Goal: Task Accomplishment & Management: Manage account settings

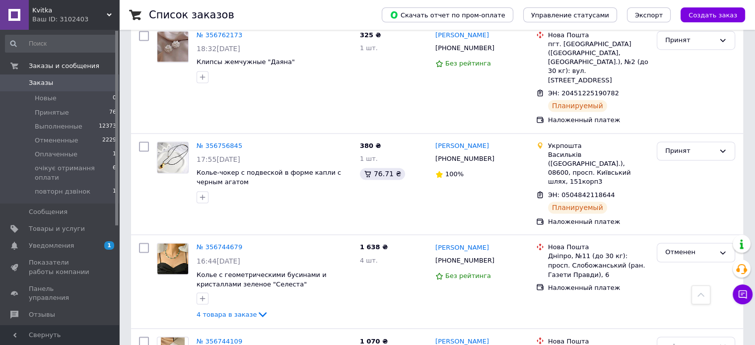
scroll to position [1689, 0]
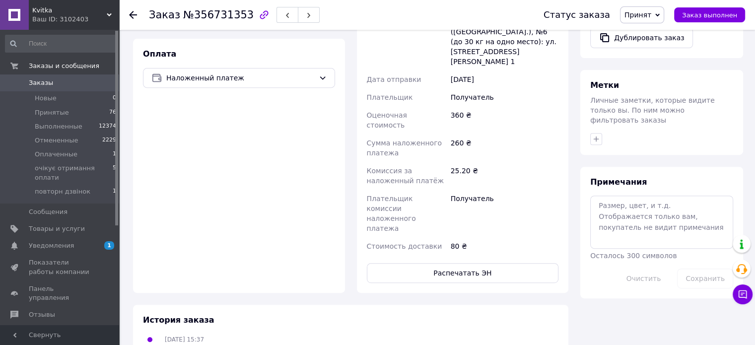
scroll to position [189, 0]
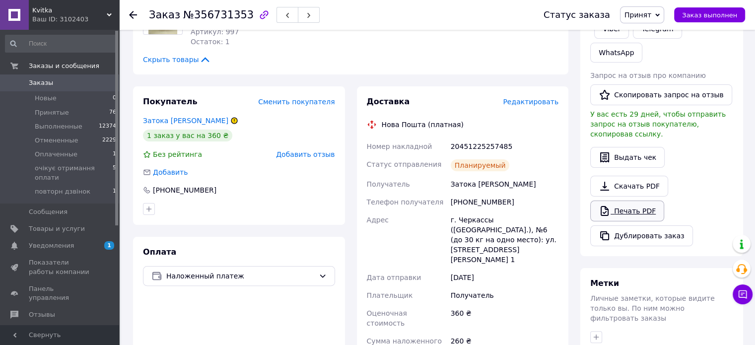
click at [632, 201] on link "Печать PDF" at bounding box center [628, 211] width 74 height 21
click at [745, 300] on icon at bounding box center [743, 295] width 10 height 10
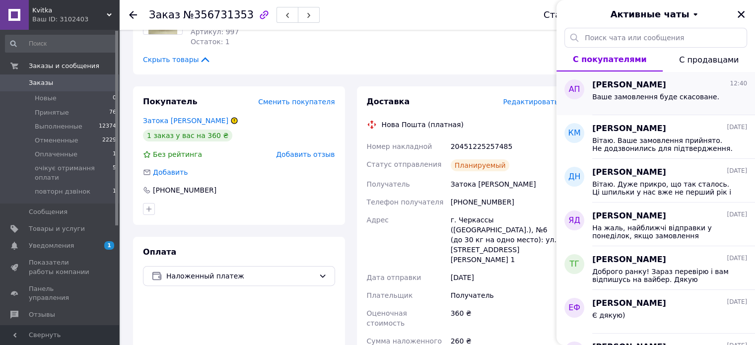
click at [635, 96] on span "Ваше замовлення буде скасоване." at bounding box center [656, 97] width 127 height 8
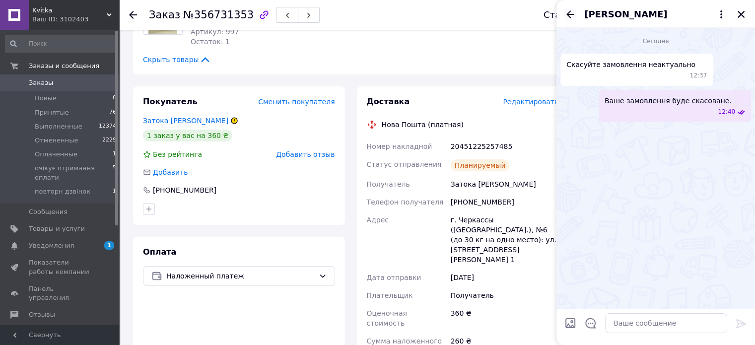
click at [570, 13] on icon "Назад" at bounding box center [571, 14] width 12 height 12
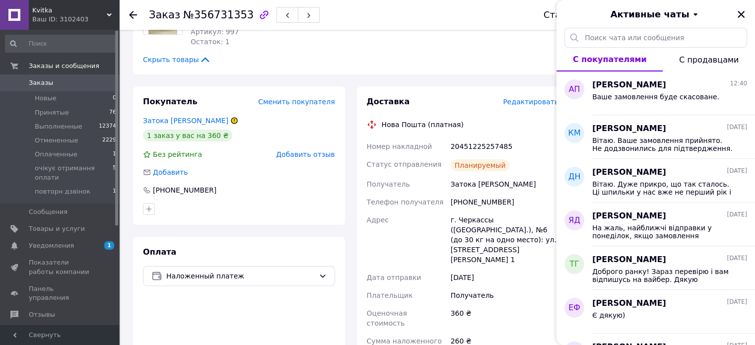
click at [750, 15] on div "Активные чаты" at bounding box center [656, 14] width 199 height 28
click at [743, 13] on icon "Закрыть" at bounding box center [741, 14] width 7 height 7
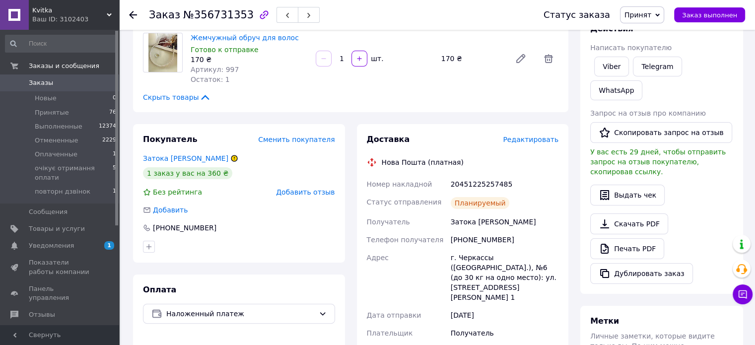
scroll to position [0, 0]
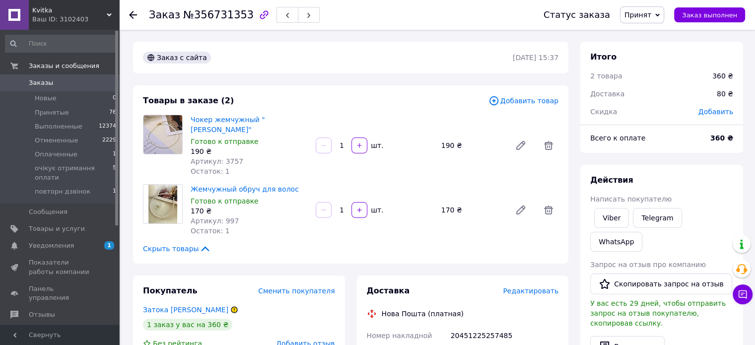
click at [135, 13] on icon at bounding box center [133, 15] width 8 height 8
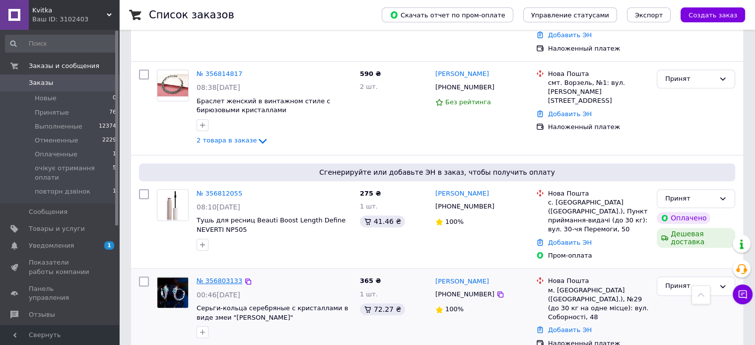
click at [218, 277] on link "№ 356803133" at bounding box center [220, 280] width 46 height 7
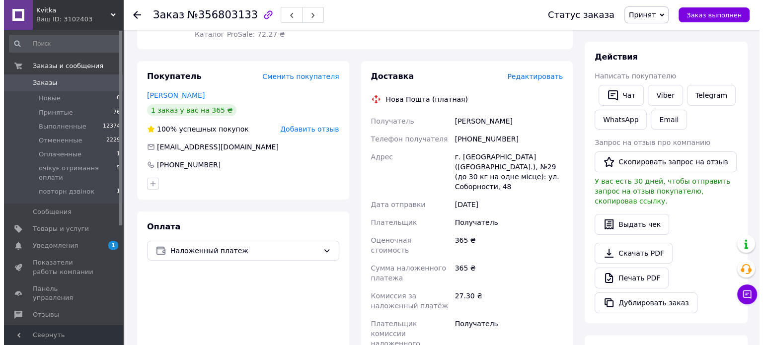
scroll to position [68, 0]
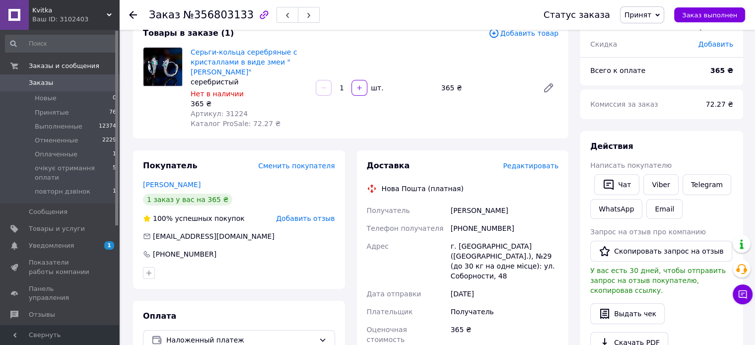
click at [532, 168] on span "Редактировать" at bounding box center [531, 166] width 56 height 8
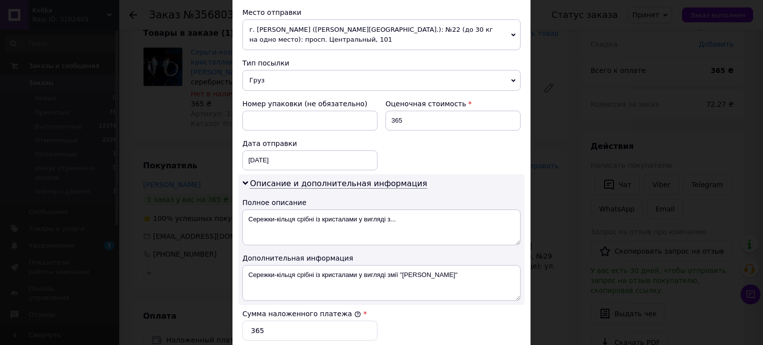
scroll to position [447, 0]
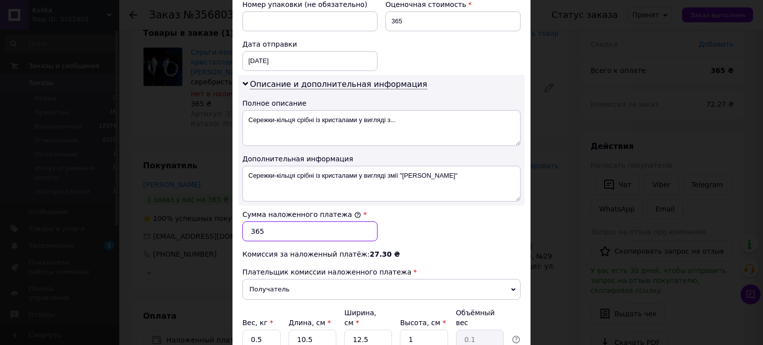
click at [261, 227] on input "365" at bounding box center [309, 232] width 135 height 20
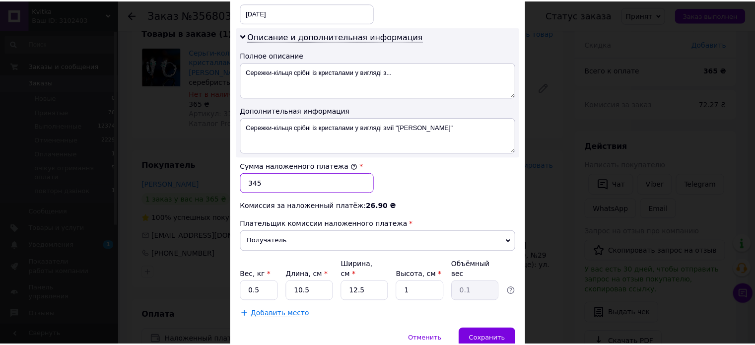
scroll to position [530, 0]
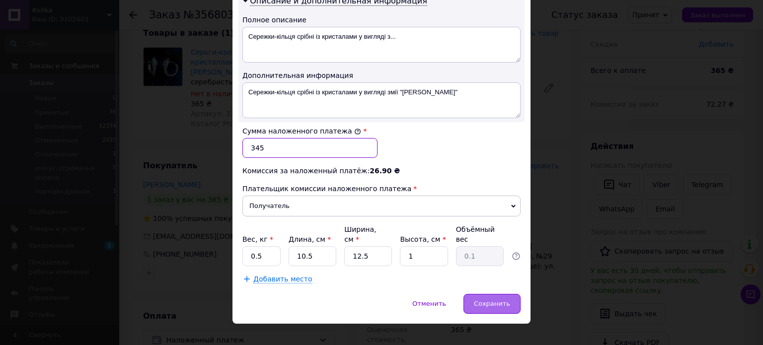
type input "345"
click at [500, 300] on span "Сохранить" at bounding box center [492, 303] width 36 height 7
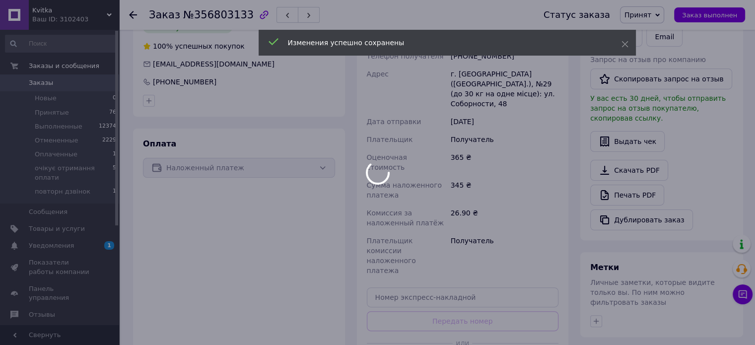
scroll to position [366, 0]
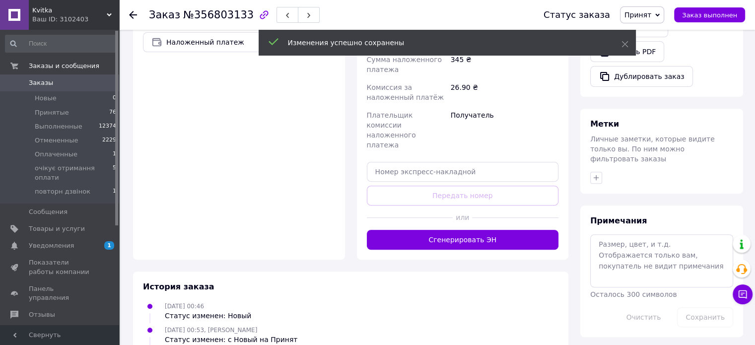
click at [443, 230] on button "Сгенерировать ЭН" at bounding box center [463, 240] width 192 height 20
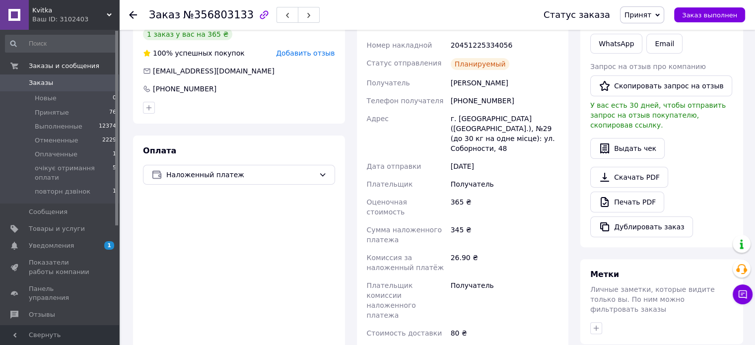
scroll to position [117, 0]
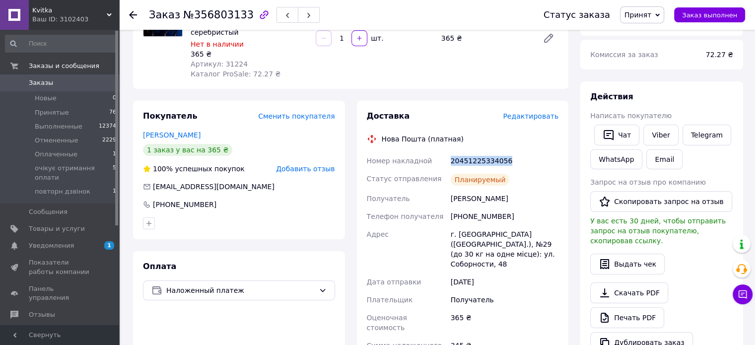
drag, startPoint x: 524, startPoint y: 164, endPoint x: 440, endPoint y: 159, distance: 84.1
click at [440, 159] on div "Номер накладной 20451225334056 Статус отправления Планируемый Получатель [PERSO…" at bounding box center [463, 305] width 196 height 306
copy div "Номер накладной 20451225334056"
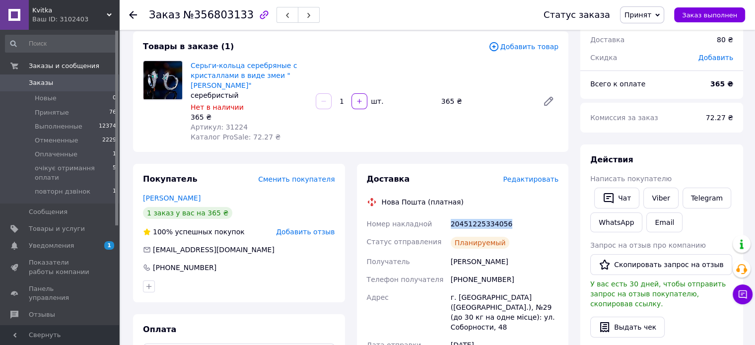
scroll to position [0, 0]
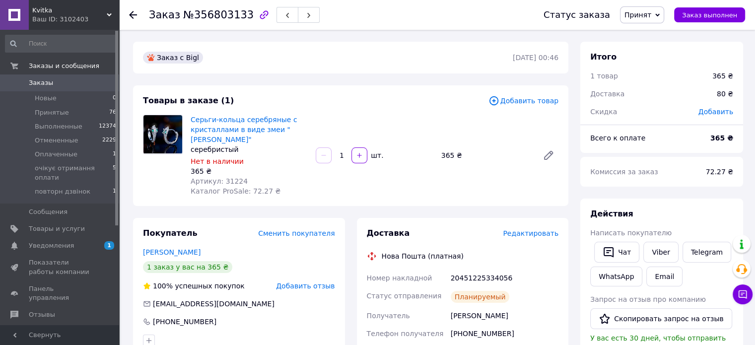
click at [130, 14] on use at bounding box center [133, 15] width 8 height 8
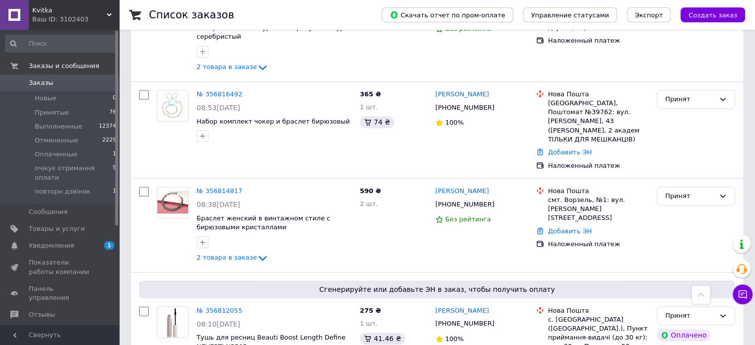
scroll to position [745, 0]
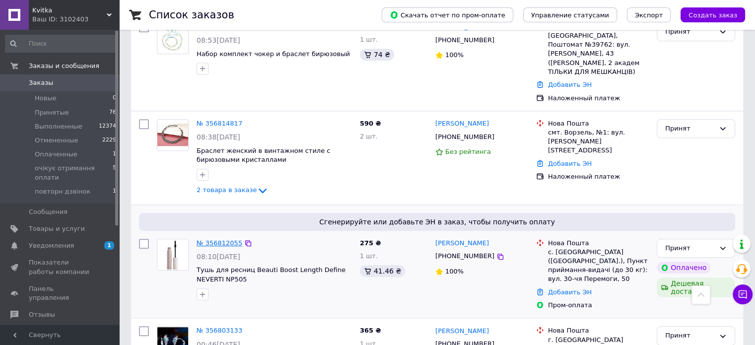
click at [227, 239] on link "№ 356812055" at bounding box center [220, 242] width 46 height 7
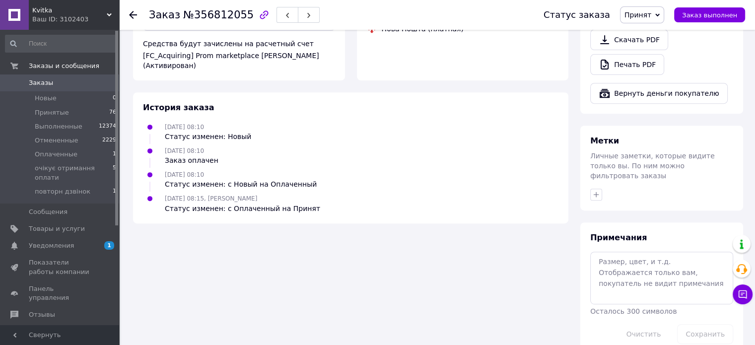
scroll to position [465, 0]
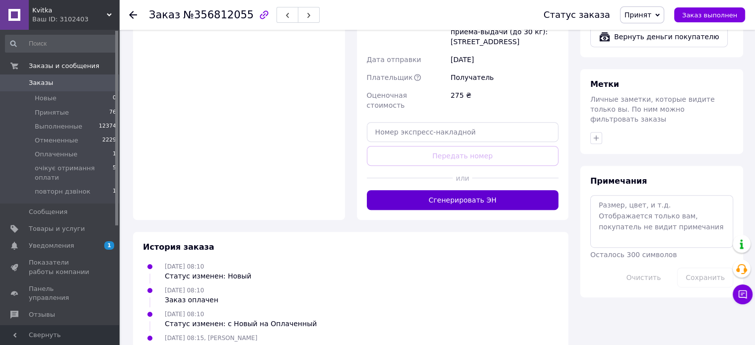
click at [472, 190] on button "Сгенерировать ЭН" at bounding box center [463, 200] width 192 height 20
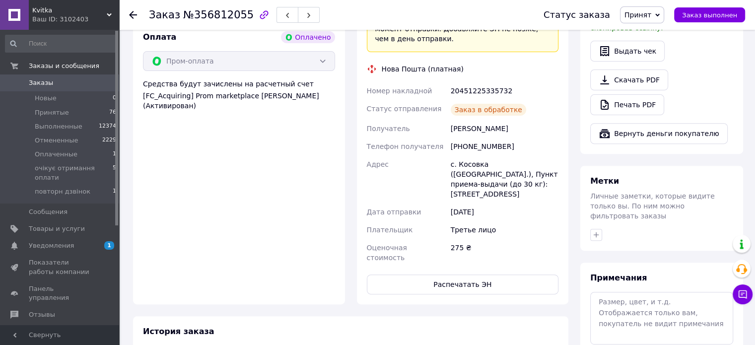
scroll to position [217, 0]
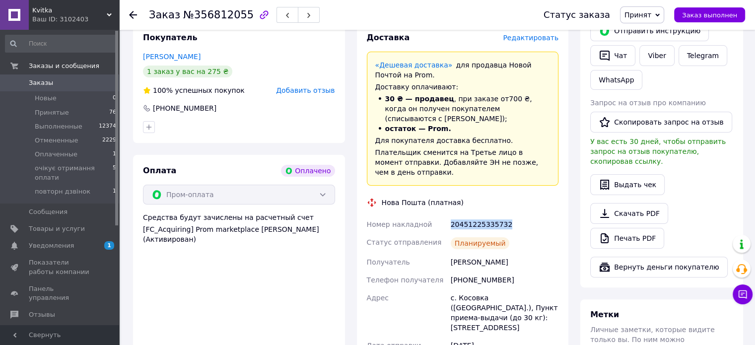
drag, startPoint x: 478, startPoint y: 209, endPoint x: 434, endPoint y: 209, distance: 43.7
click at [434, 216] on div "Номер накладной 20451225335732 Статус отправления Планируемый Получатель [PERSO…" at bounding box center [463, 308] width 196 height 185
copy div "Номер накладной 20451225335732"
click at [628, 230] on link "Печать PDF" at bounding box center [628, 238] width 74 height 21
click at [134, 13] on icon at bounding box center [133, 15] width 8 height 8
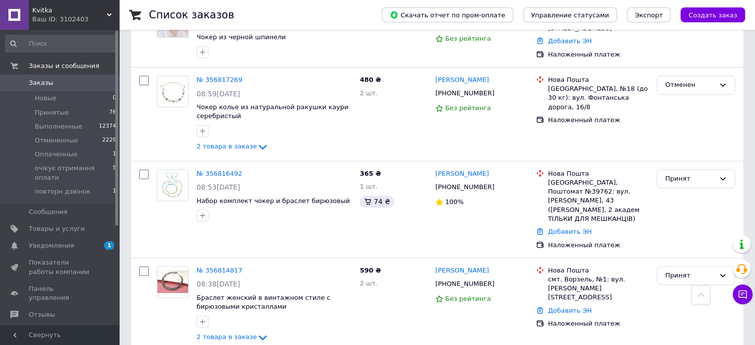
scroll to position [596, 0]
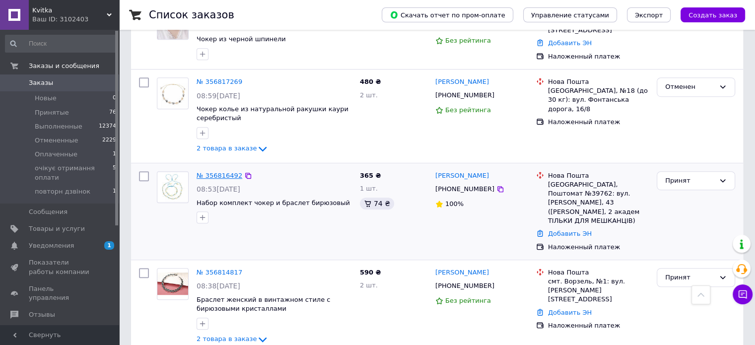
click at [216, 172] on link "№ 356816492" at bounding box center [220, 175] width 46 height 7
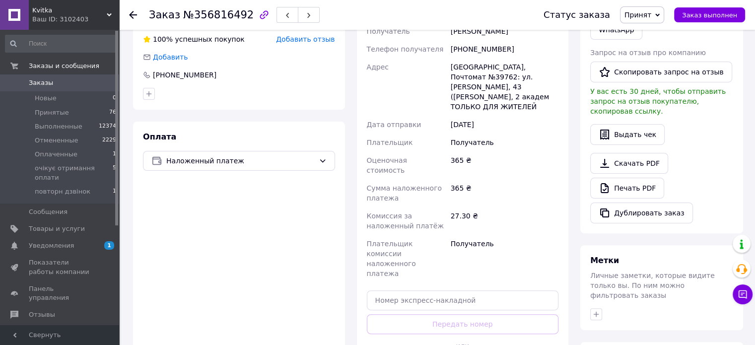
scroll to position [366, 0]
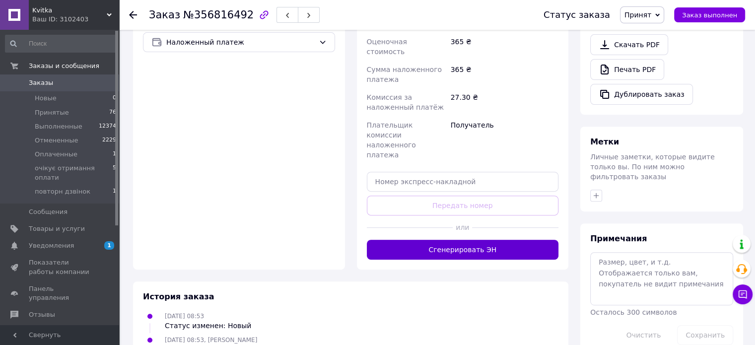
click at [459, 240] on button "Сгенерировать ЭН" at bounding box center [463, 250] width 192 height 20
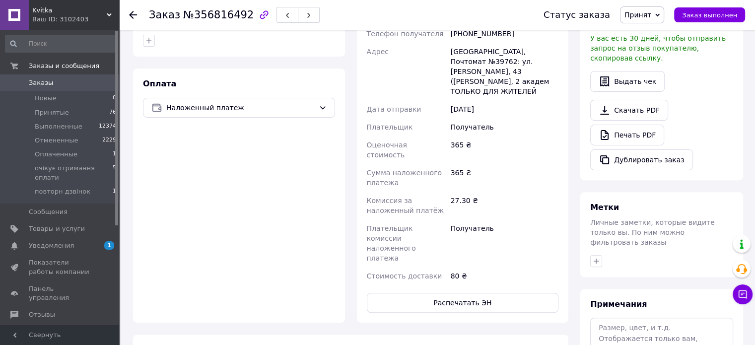
scroll to position [167, 0]
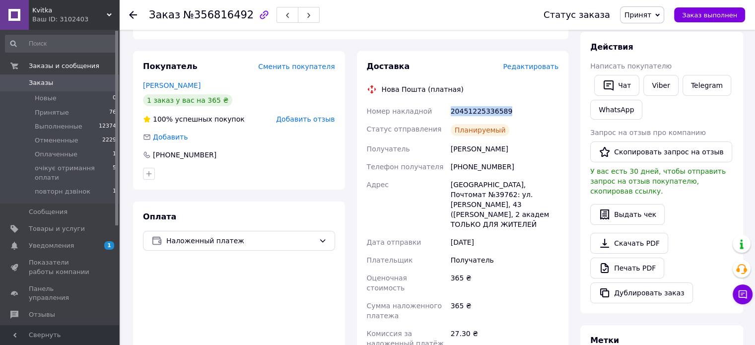
drag, startPoint x: 509, startPoint y: 108, endPoint x: 430, endPoint y: 107, distance: 78.5
click at [428, 107] on div "Номер накладной 20451225336589 Статус отправления Планируемый Получатель [PERSO…" at bounding box center [463, 260] width 196 height 316
copy div "Номер накладной 20451225336589"
click at [642, 258] on link "Печать PDF" at bounding box center [628, 268] width 74 height 21
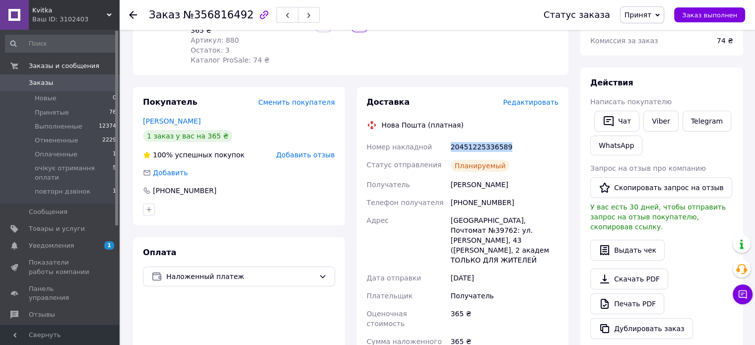
scroll to position [248, 0]
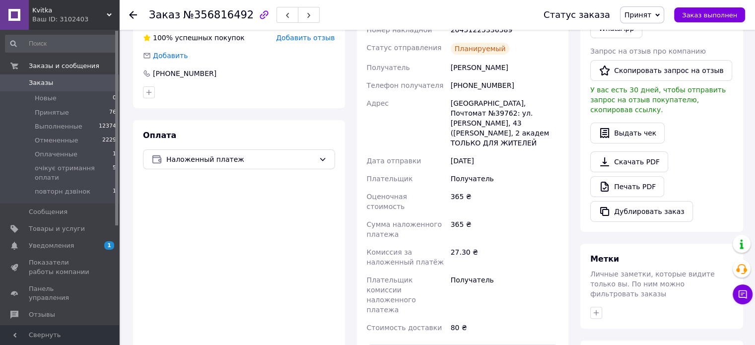
click at [131, 17] on icon at bounding box center [133, 15] width 8 height 8
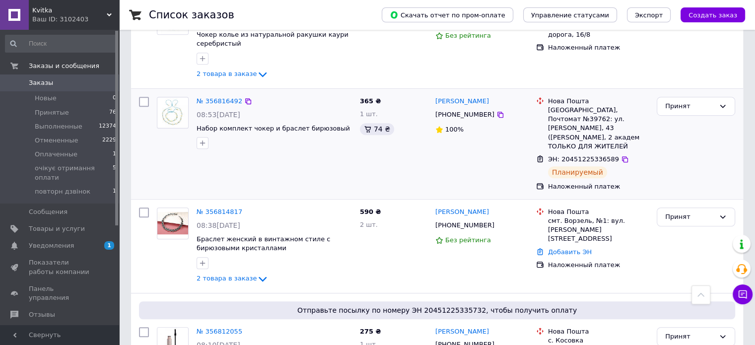
scroll to position [745, 0]
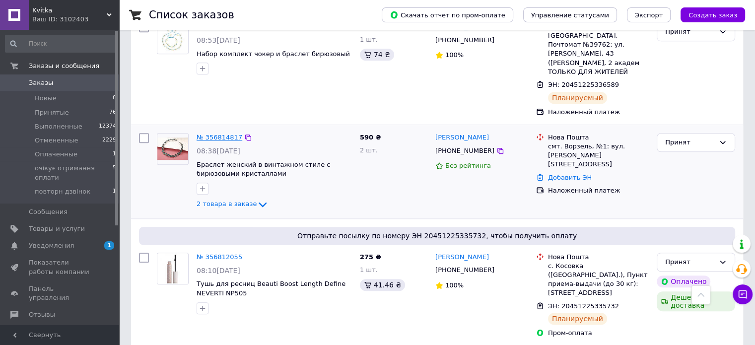
click at [218, 134] on link "№ 356814817" at bounding box center [220, 137] width 46 height 7
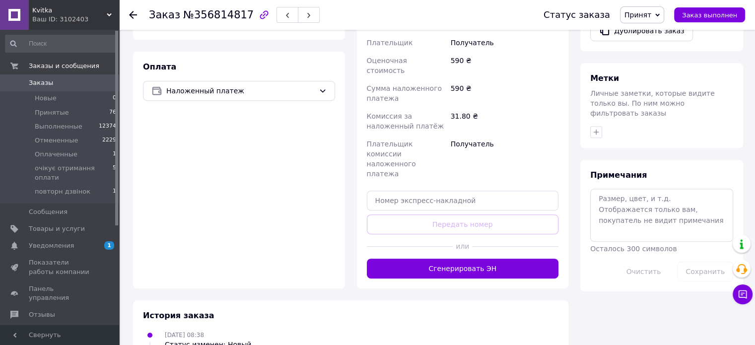
scroll to position [146, 0]
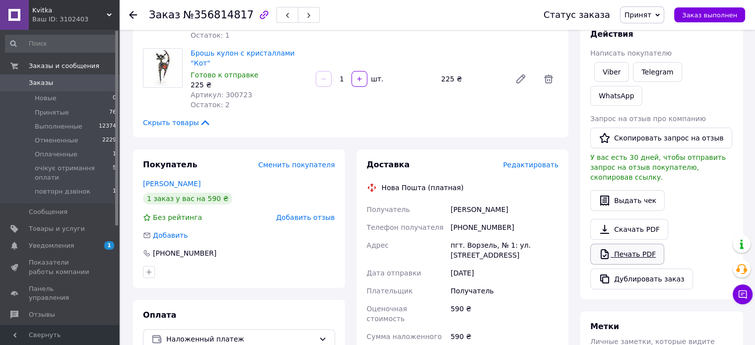
click at [627, 244] on link "Печать PDF" at bounding box center [628, 254] width 74 height 21
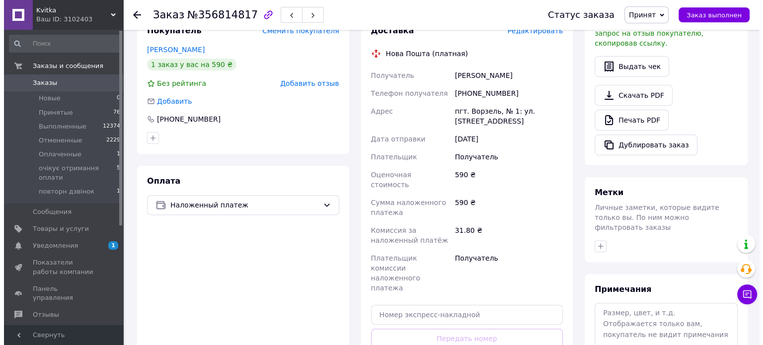
scroll to position [245, 0]
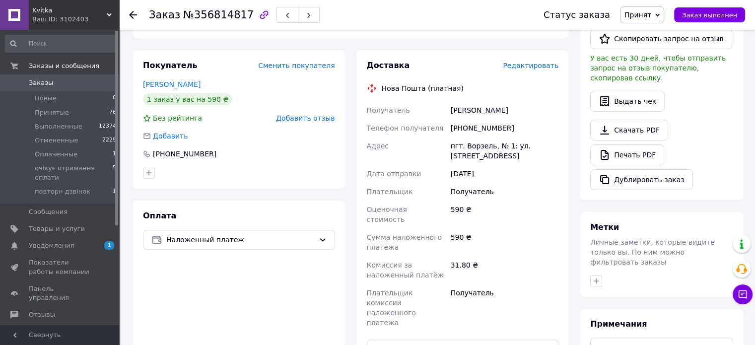
click at [521, 61] on div "Редактировать" at bounding box center [531, 66] width 56 height 10
click at [523, 62] on span "Редактировать" at bounding box center [531, 66] width 56 height 8
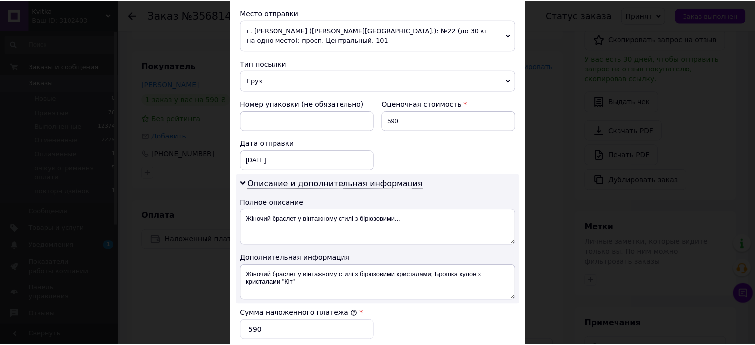
scroll to position [530, 0]
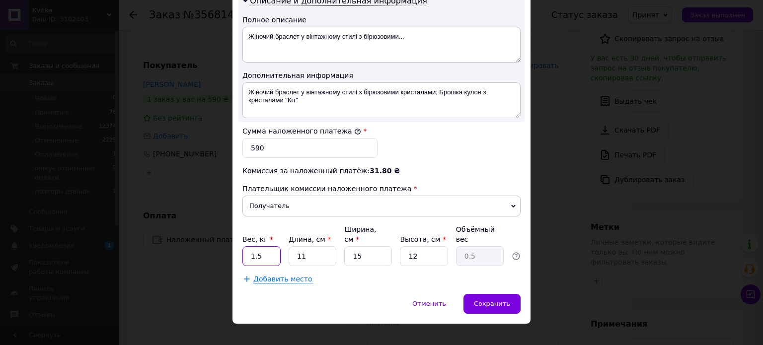
drag, startPoint x: 264, startPoint y: 241, endPoint x: 237, endPoint y: 243, distance: 26.9
type input "0.5"
click at [489, 300] on span "Сохранить" at bounding box center [492, 303] width 36 height 7
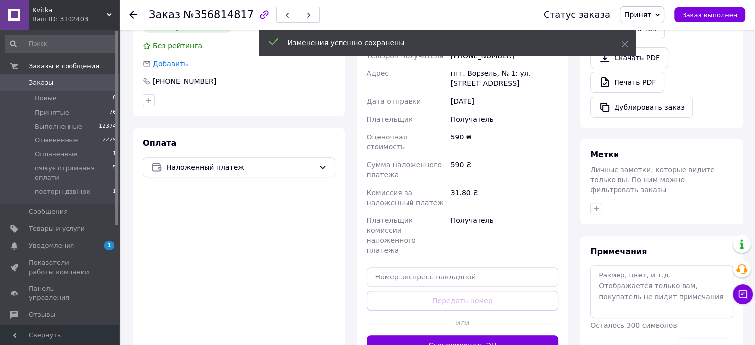
scroll to position [394, 0]
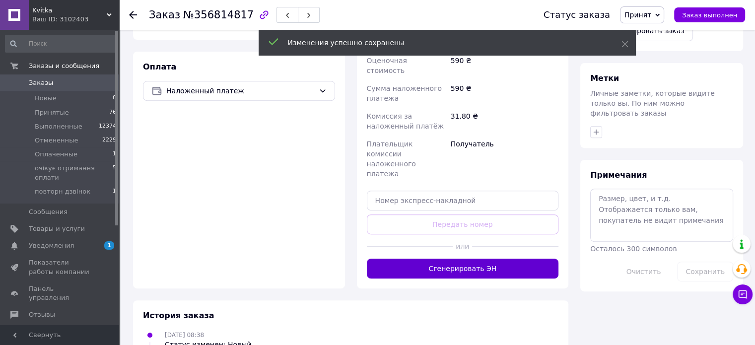
click at [460, 259] on button "Сгенерировать ЭН" at bounding box center [463, 269] width 192 height 20
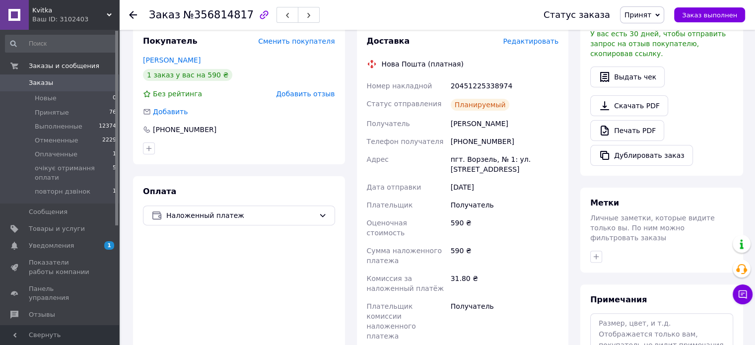
scroll to position [96, 0]
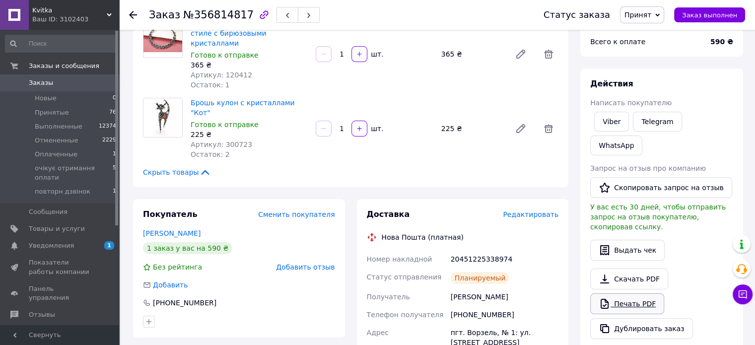
click at [635, 294] on link "Печать PDF" at bounding box center [628, 304] width 74 height 21
drag, startPoint x: 505, startPoint y: 236, endPoint x: 451, endPoint y: 236, distance: 54.1
click at [451, 250] on div "20451225338974" at bounding box center [505, 259] width 112 height 18
copy div "20451225338974"
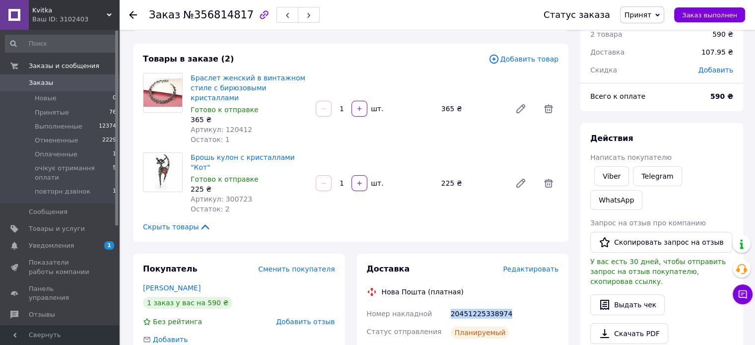
scroll to position [0, 0]
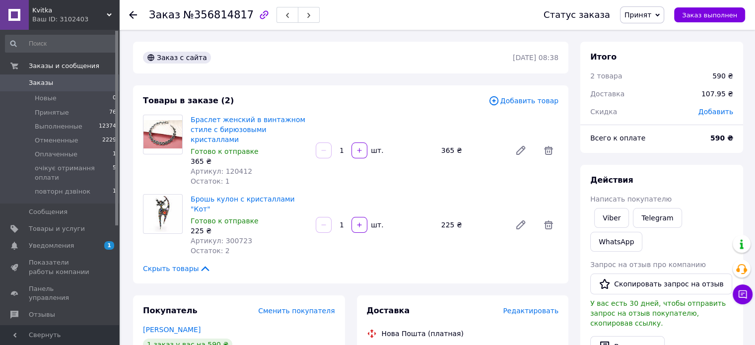
click at [135, 16] on icon at bounding box center [133, 15] width 8 height 8
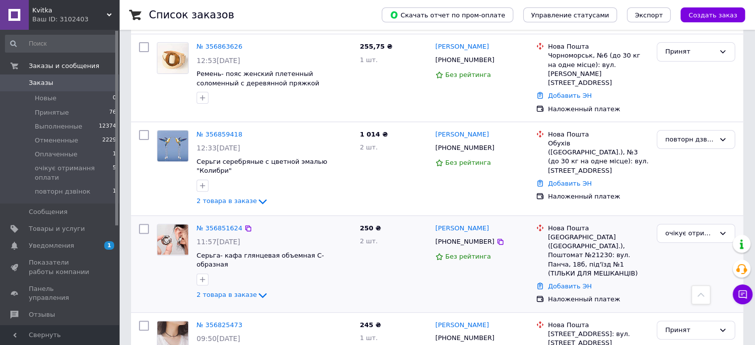
scroll to position [397, 0]
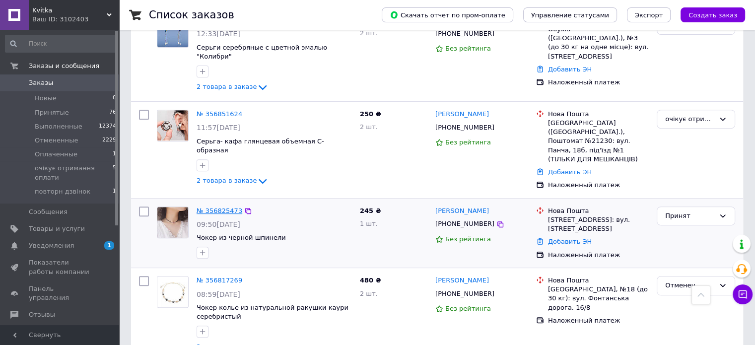
click at [225, 207] on link "№ 356825473" at bounding box center [220, 210] width 46 height 7
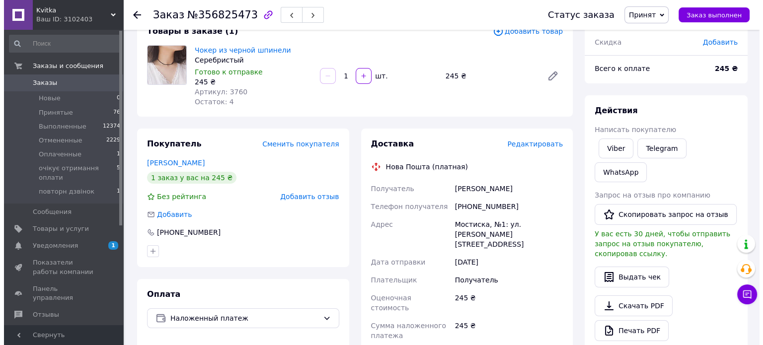
scroll to position [9, 0]
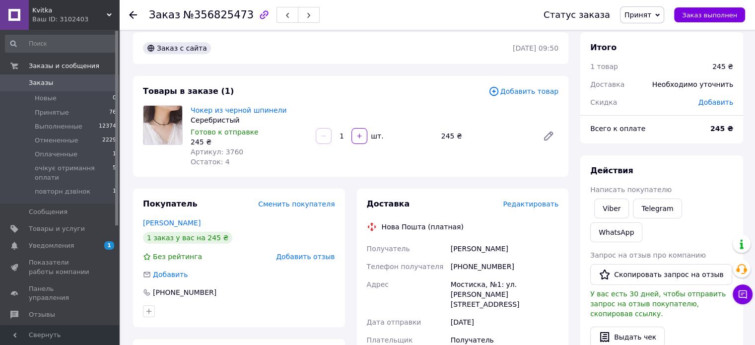
click at [533, 203] on span "Редактировать" at bounding box center [531, 204] width 56 height 8
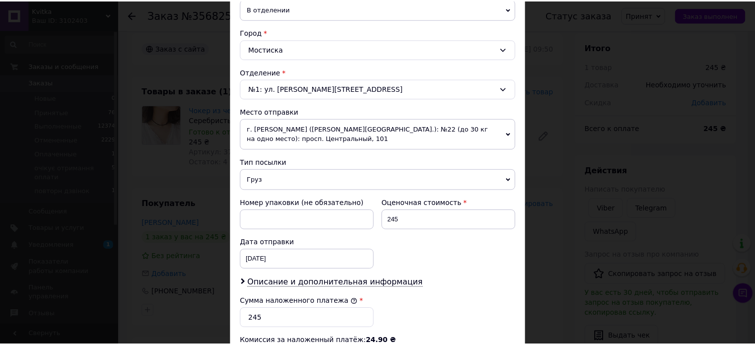
scroll to position [419, 0]
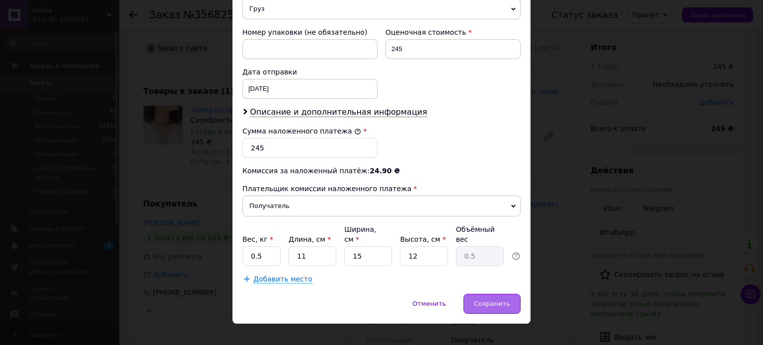
click at [497, 300] on span "Сохранить" at bounding box center [492, 303] width 36 height 7
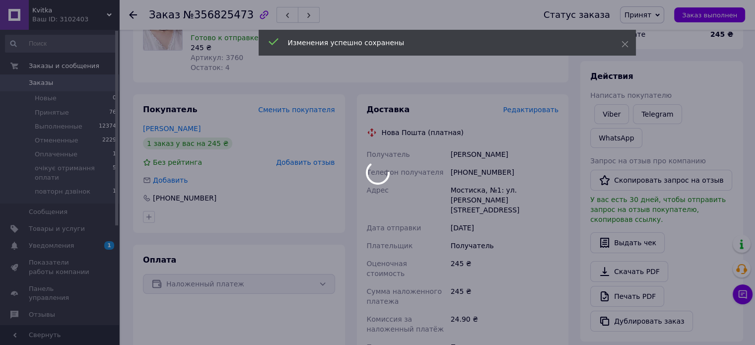
scroll to position [208, 0]
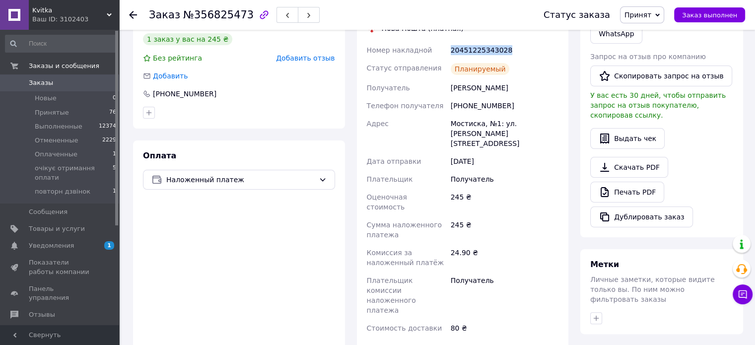
drag, startPoint x: 510, startPoint y: 43, endPoint x: 434, endPoint y: 47, distance: 76.6
click at [434, 47] on div "Номер накладной 20451225343028 Статус отправления Планируемый Получатель [PERSO…" at bounding box center [463, 189] width 196 height 296
copy div "Номер накладной 20451225343028"
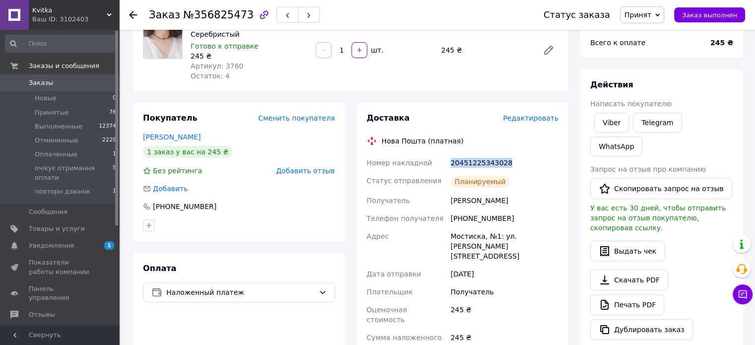
scroll to position [158, 0]
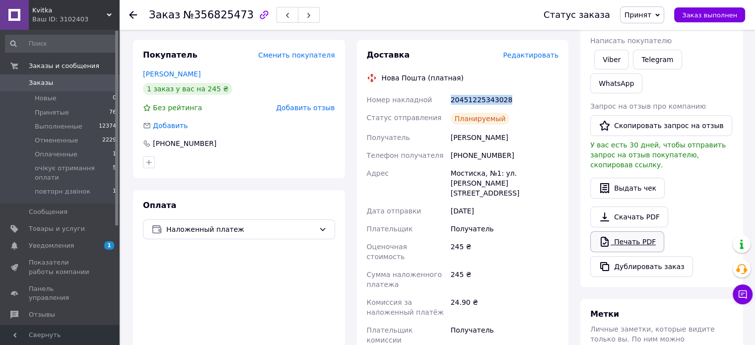
click at [632, 231] on link "Печать PDF" at bounding box center [628, 241] width 74 height 21
click at [131, 16] on use at bounding box center [133, 15] width 8 height 8
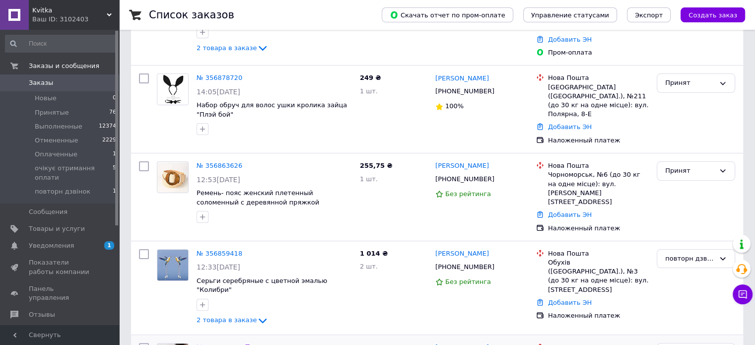
scroll to position [248, 0]
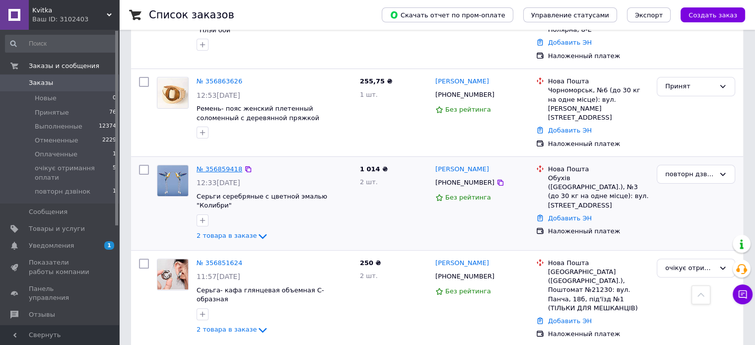
click at [223, 165] on link "№ 356859418" at bounding box center [220, 168] width 46 height 7
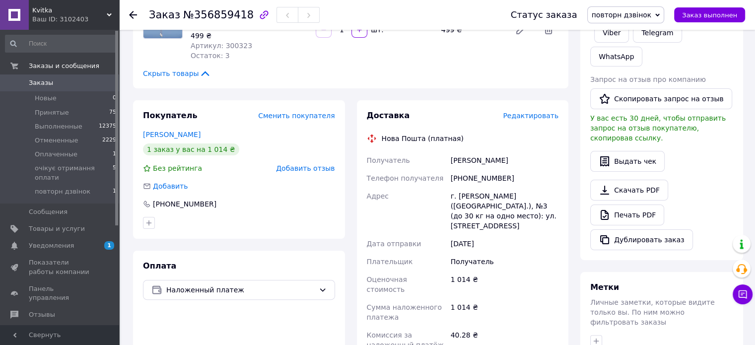
scroll to position [149, 0]
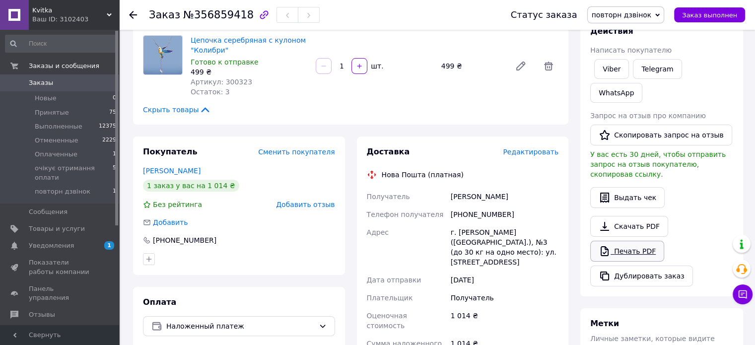
click at [623, 241] on link "Печать PDF" at bounding box center [628, 251] width 74 height 21
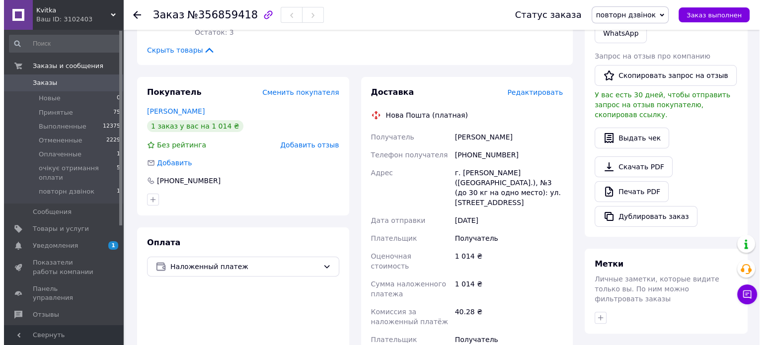
scroll to position [99, 0]
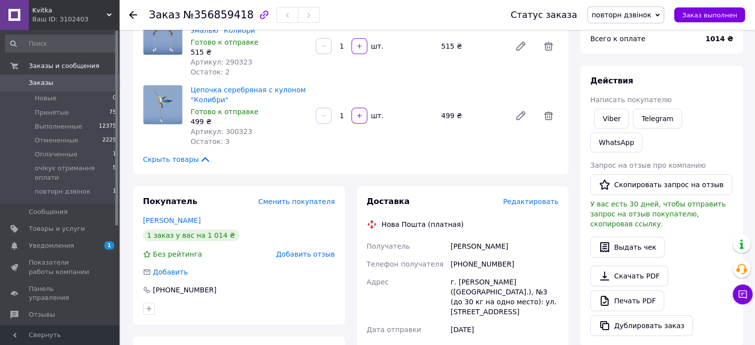
click at [532, 198] on span "Редактировать" at bounding box center [531, 202] width 56 height 8
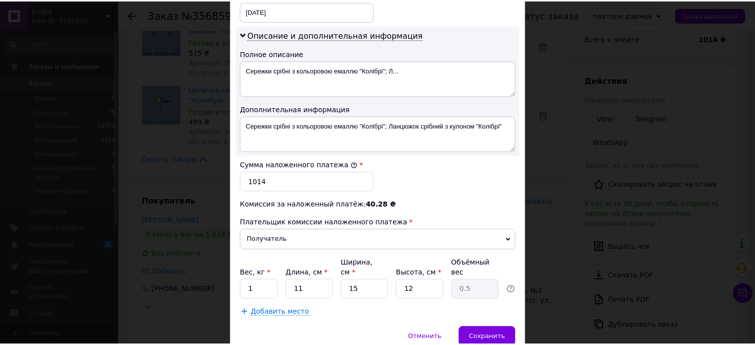
scroll to position [530, 0]
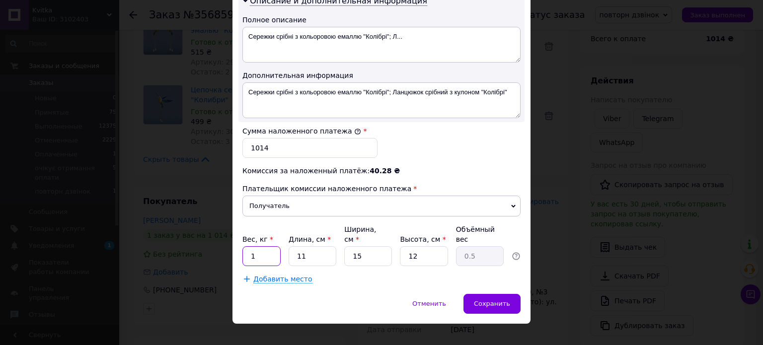
drag, startPoint x: 264, startPoint y: 246, endPoint x: 249, endPoint y: 247, distance: 14.9
click at [249, 247] on input "1" at bounding box center [261, 256] width 38 height 20
type input "0.5"
click at [503, 300] on span "Сохранить" at bounding box center [492, 303] width 36 height 7
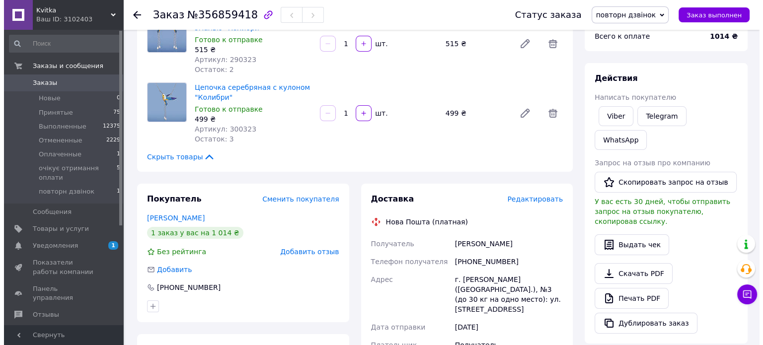
scroll to position [248, 0]
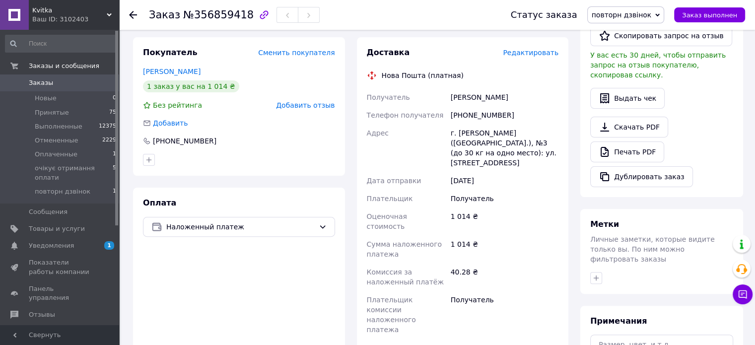
click at [530, 49] on span "Редактировать" at bounding box center [531, 53] width 56 height 8
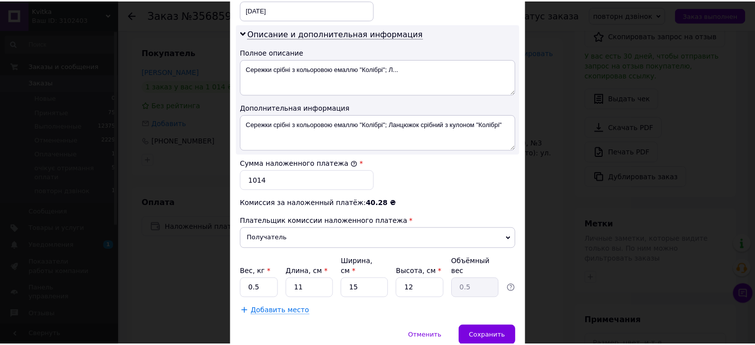
scroll to position [530, 0]
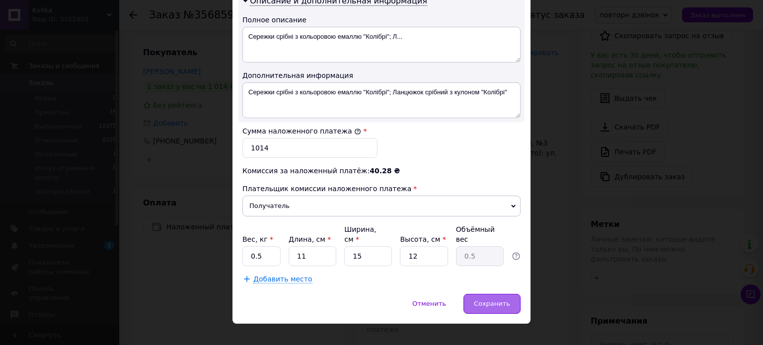
click at [500, 300] on span "Сохранить" at bounding box center [492, 303] width 36 height 7
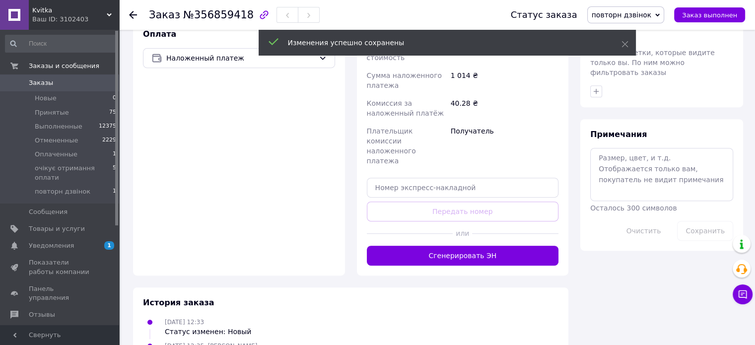
scroll to position [447, 0]
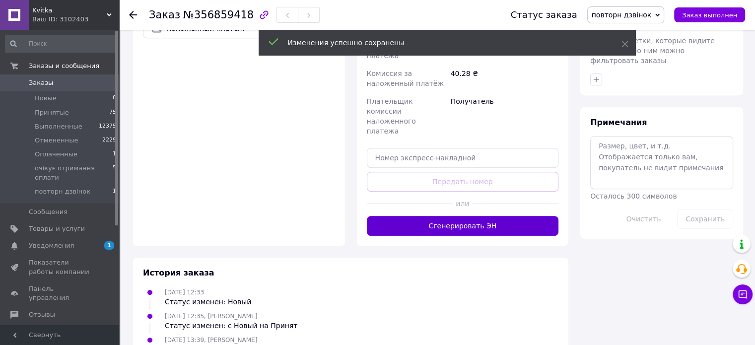
click at [466, 216] on button "Сгенерировать ЭН" at bounding box center [463, 226] width 192 height 20
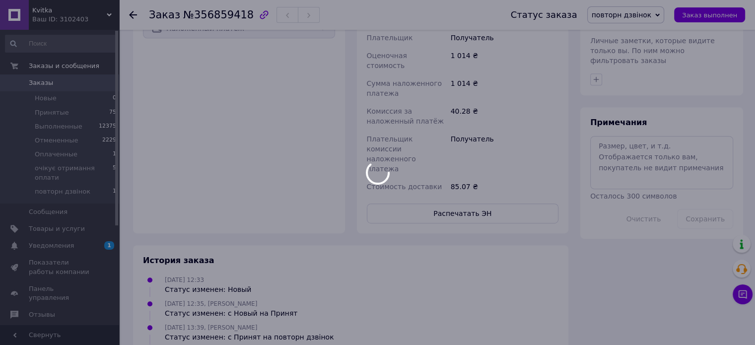
scroll to position [199, 0]
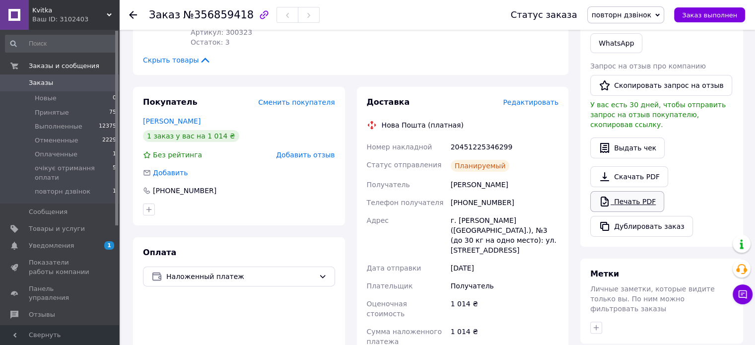
click at [624, 191] on link "Печать PDF" at bounding box center [628, 201] width 74 height 21
drag, startPoint x: 506, startPoint y: 149, endPoint x: 452, endPoint y: 145, distance: 53.8
click at [452, 145] on div "20451225346299" at bounding box center [505, 147] width 112 height 18
click at [523, 154] on div "20451225346299" at bounding box center [505, 147] width 112 height 18
drag, startPoint x: 517, startPoint y: 146, endPoint x: 445, endPoint y: 147, distance: 71.5
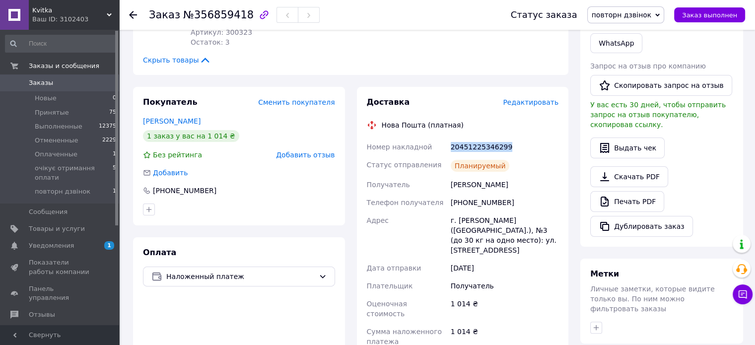
click at [444, 147] on div "Номер накладной 20451225346299 Статус отправления Планируемый Получатель [PERSO…" at bounding box center [463, 291] width 196 height 306
copy div "Номер накладной 20451225346299"
click at [135, 17] on icon at bounding box center [133, 15] width 8 height 8
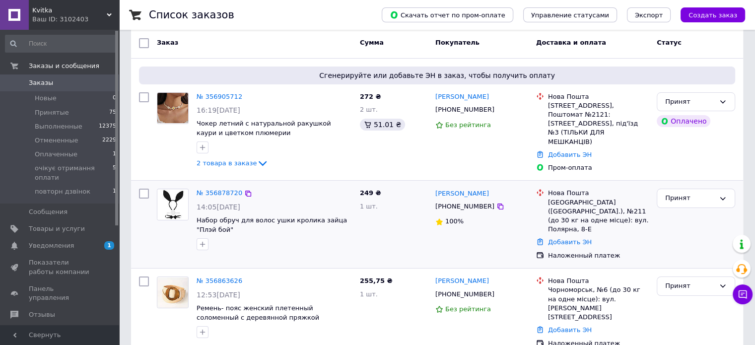
scroll to position [149, 0]
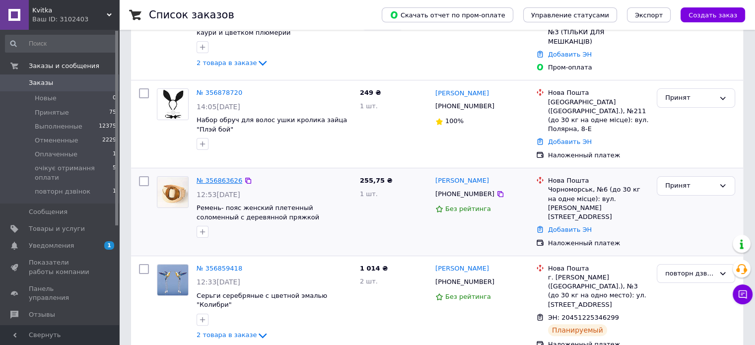
click at [232, 177] on link "№ 356863626" at bounding box center [220, 180] width 46 height 7
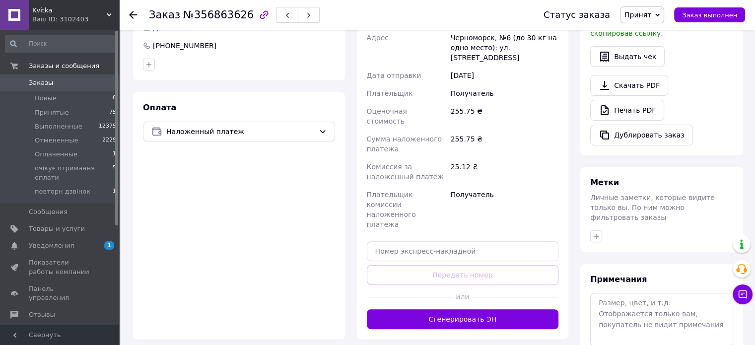
scroll to position [298, 0]
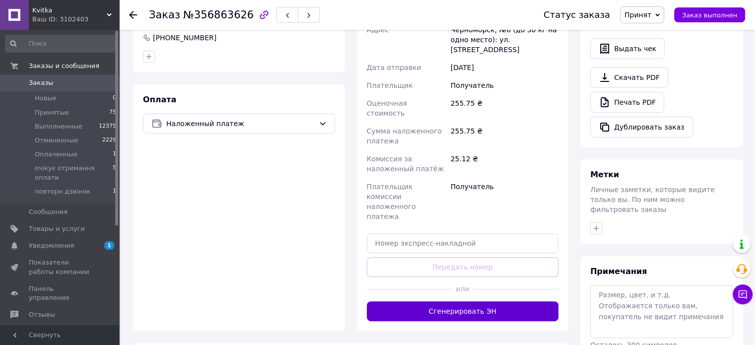
click at [459, 301] on button "Сгенерировать ЭН" at bounding box center [463, 311] width 192 height 20
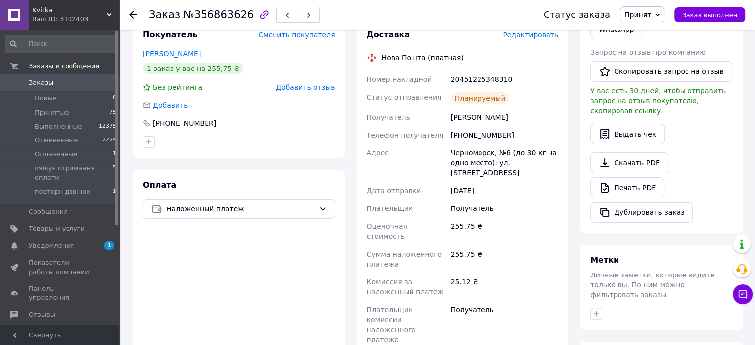
scroll to position [99, 0]
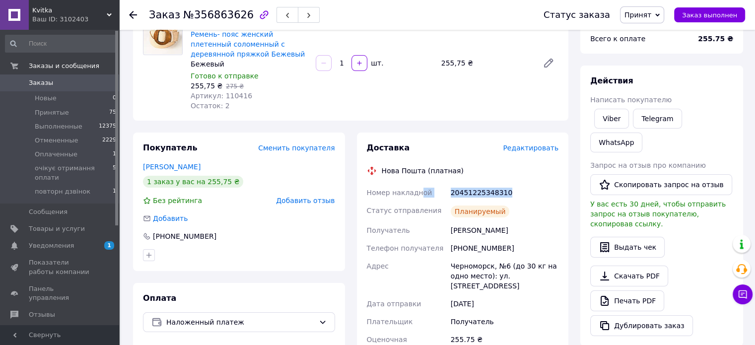
drag, startPoint x: 517, startPoint y: 197, endPoint x: 415, endPoint y: 196, distance: 102.3
click at [415, 196] on div "Номер накладной 20451225348310 Статус отправления Планируемый Получатель [PERSO…" at bounding box center [463, 332] width 196 height 296
click at [423, 200] on div "Номер накладной" at bounding box center [407, 193] width 84 height 18
drag, startPoint x: 516, startPoint y: 198, endPoint x: 445, endPoint y: 198, distance: 70.5
click at [445, 198] on div "Номер накладной 20451225348310 Статус отправления Планируемый Получатель [PERSO…" at bounding box center [463, 332] width 196 height 296
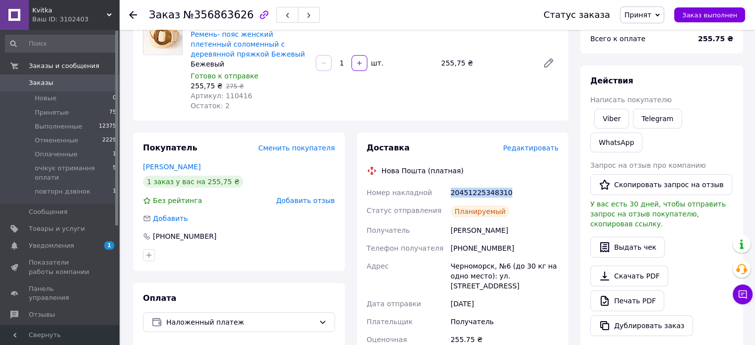
copy div "Номер накладной 20451225348310"
click at [628, 291] on link "Печать PDF" at bounding box center [628, 301] width 74 height 21
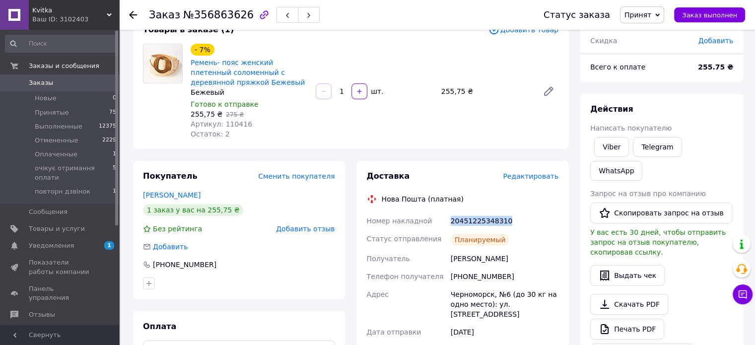
scroll to position [0, 0]
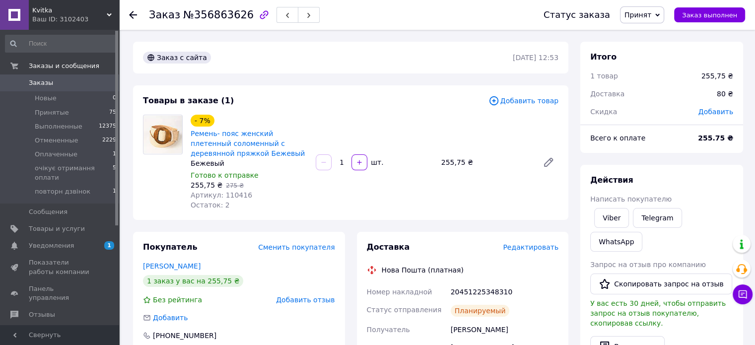
click at [133, 13] on icon at bounding box center [133, 15] width 8 height 8
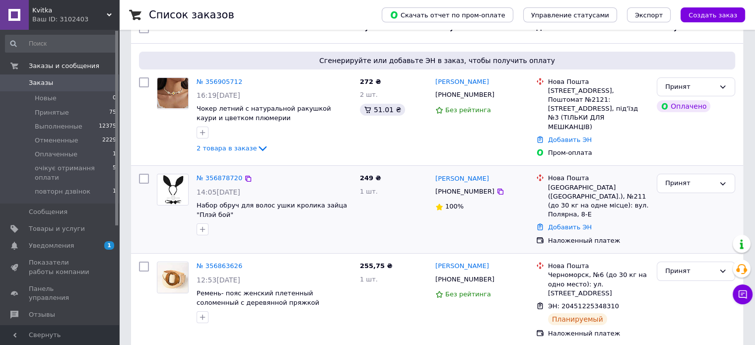
scroll to position [99, 0]
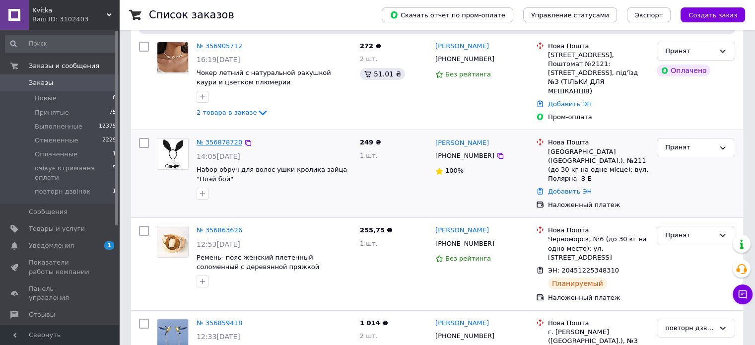
click at [234, 141] on link "№ 356878720" at bounding box center [220, 142] width 46 height 7
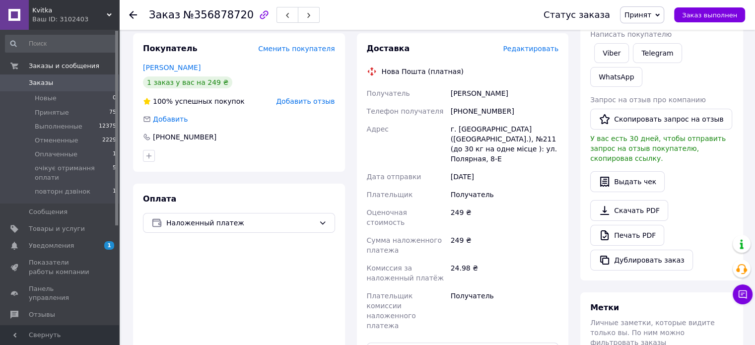
scroll to position [240, 0]
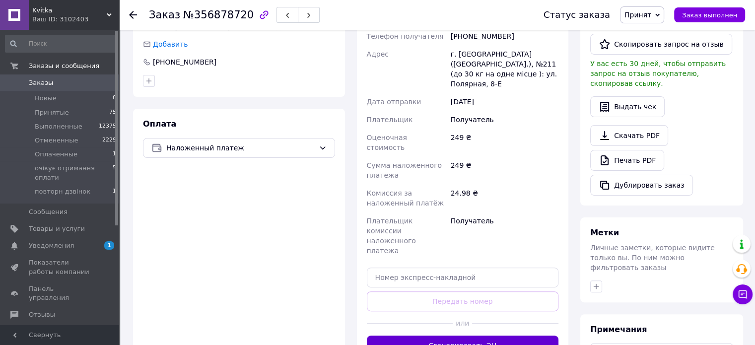
click at [458, 336] on button "Сгенерировать ЭН" at bounding box center [463, 346] width 192 height 20
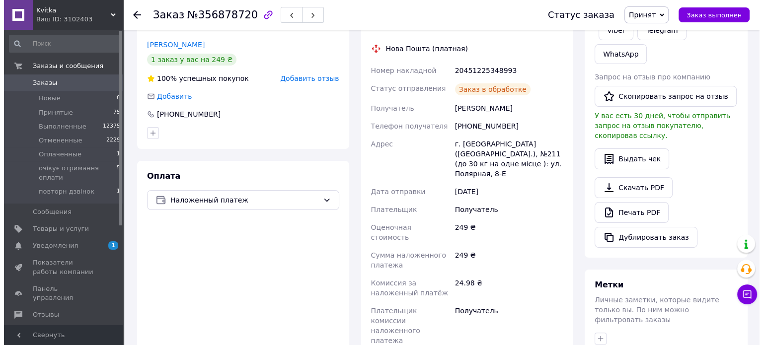
scroll to position [91, 0]
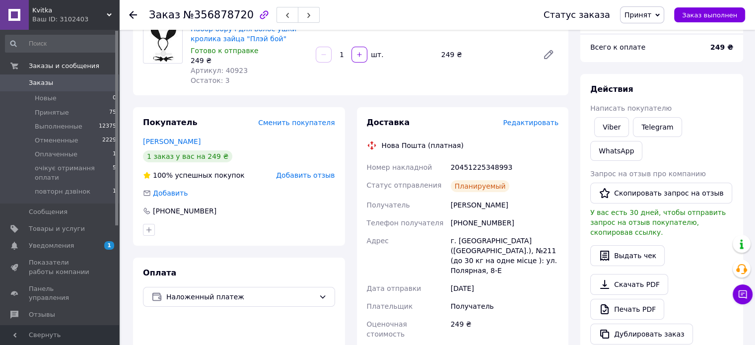
click at [536, 125] on span "Редактировать" at bounding box center [531, 123] width 56 height 8
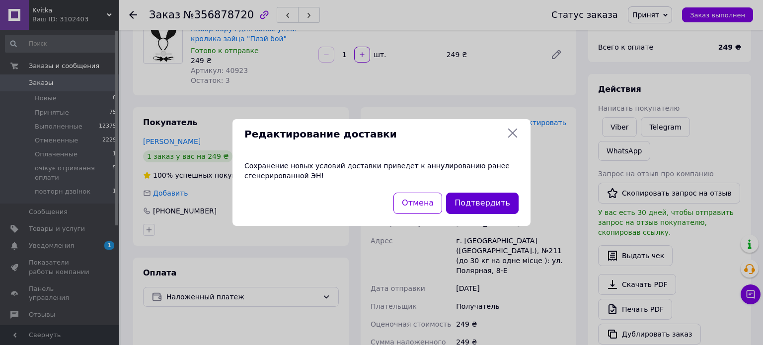
click at [478, 203] on button "Подтвердить" at bounding box center [482, 203] width 73 height 21
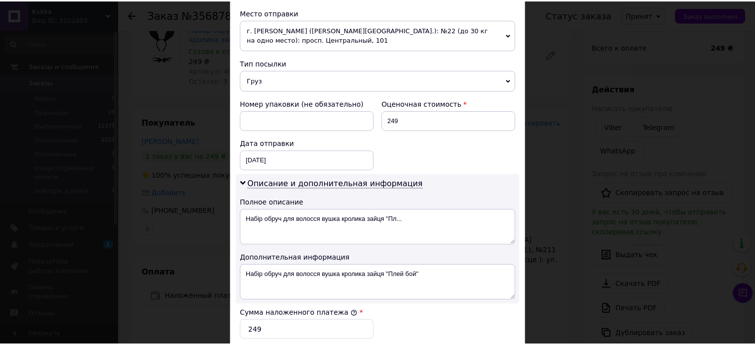
scroll to position [530, 0]
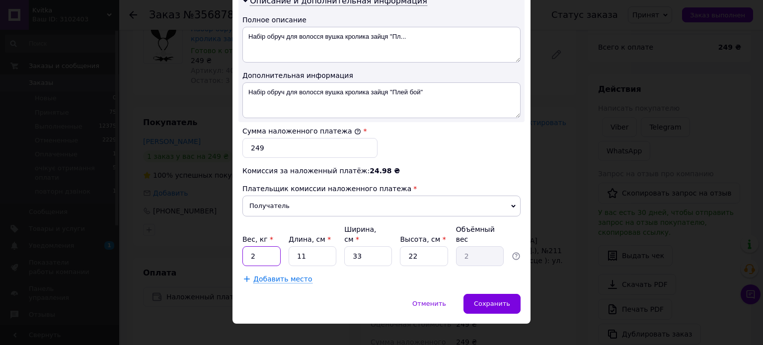
drag, startPoint x: 255, startPoint y: 245, endPoint x: 244, endPoint y: 246, distance: 11.0
click at [244, 246] on input "2" at bounding box center [261, 256] width 38 height 20
type input "0.5"
click at [358, 246] on input "33" at bounding box center [368, 256] width 48 height 20
type input "3"
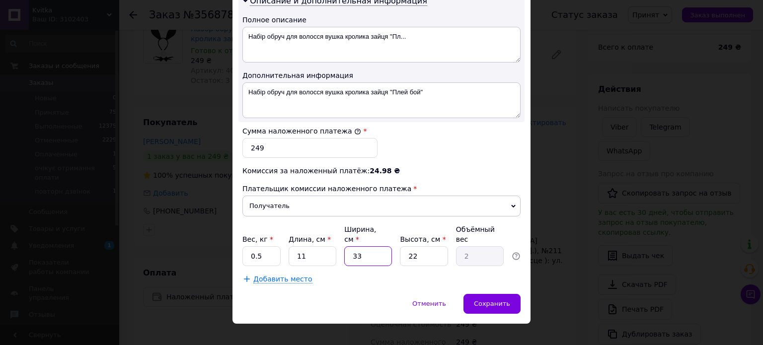
type input "0.18"
type input "1"
type input "0.1"
type input "10"
type input "0.61"
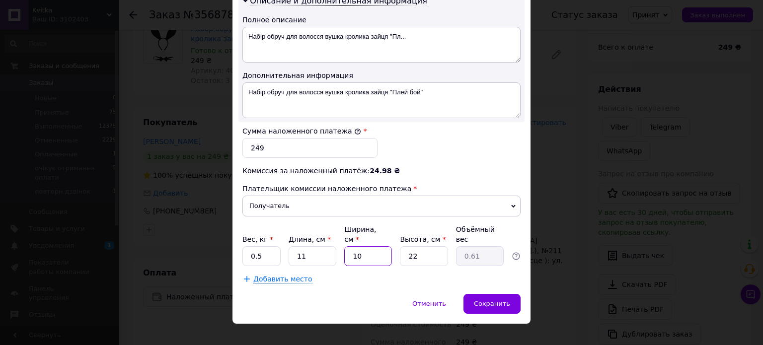
type input "10"
click at [418, 246] on input "22" at bounding box center [424, 256] width 48 height 20
type input "2"
type input "0.1"
type input "1"
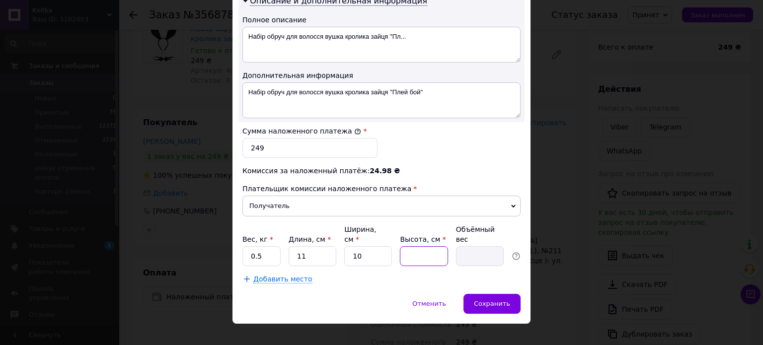
type input "0.1"
type input "1"
click at [499, 300] on span "Сохранить" at bounding box center [492, 303] width 36 height 7
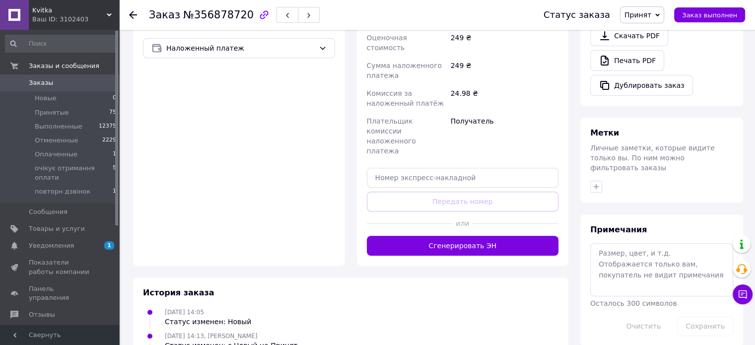
scroll to position [348, 0]
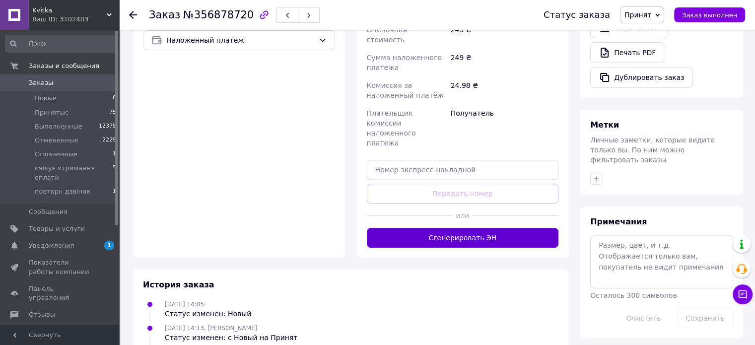
click at [452, 228] on button "Сгенерировать ЭН" at bounding box center [463, 238] width 192 height 20
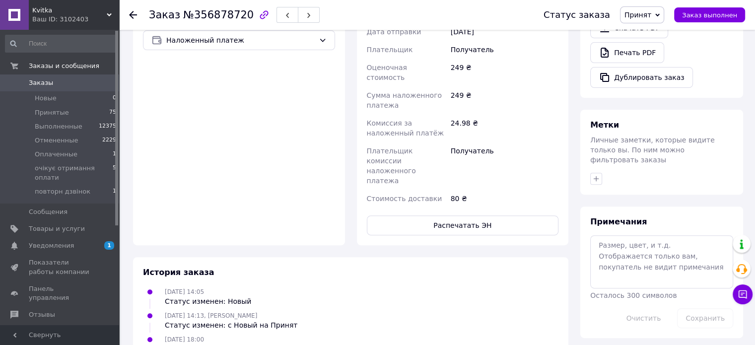
scroll to position [149, 0]
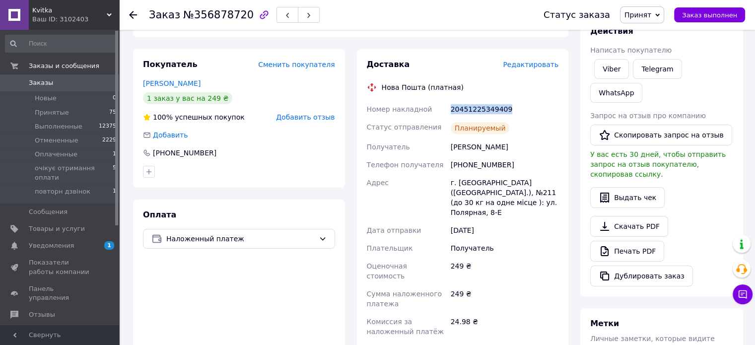
drag, startPoint x: 526, startPoint y: 111, endPoint x: 449, endPoint y: 110, distance: 76.5
click at [449, 110] on div "20451225349409" at bounding box center [505, 109] width 112 height 18
copy div "20451225349409"
click at [635, 241] on link "Печать PDF" at bounding box center [628, 251] width 74 height 21
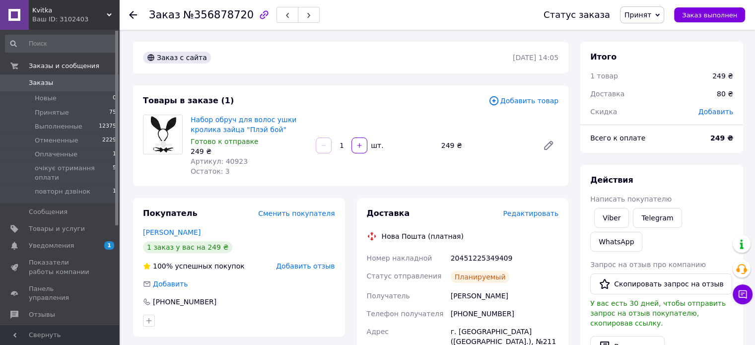
click at [129, 11] on icon at bounding box center [133, 15] width 8 height 8
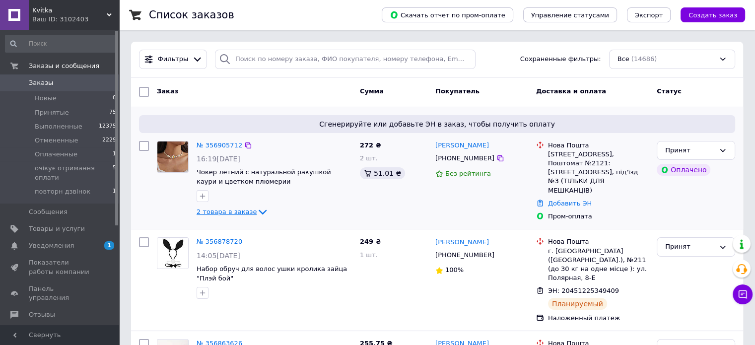
click at [259, 210] on icon at bounding box center [263, 212] width 8 height 5
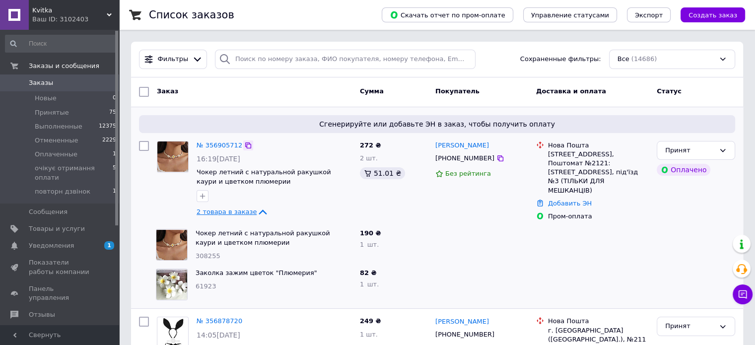
click at [244, 141] on div at bounding box center [248, 146] width 10 height 10
click at [244, 145] on icon at bounding box center [248, 146] width 8 height 8
